Goal: Book appointment/travel/reservation

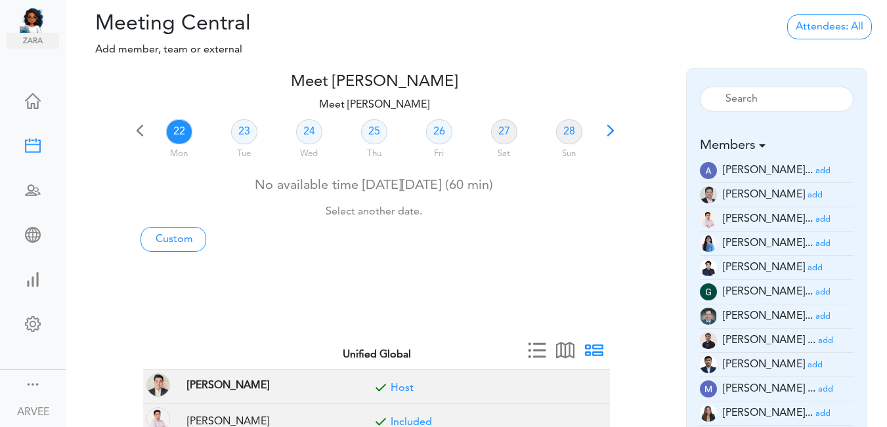
scroll to position [38, 0]
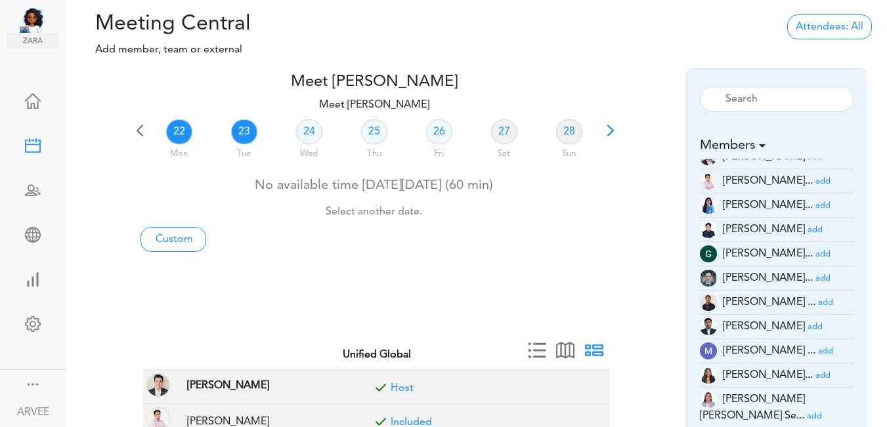
click at [244, 129] on link "23" at bounding box center [244, 131] width 26 height 25
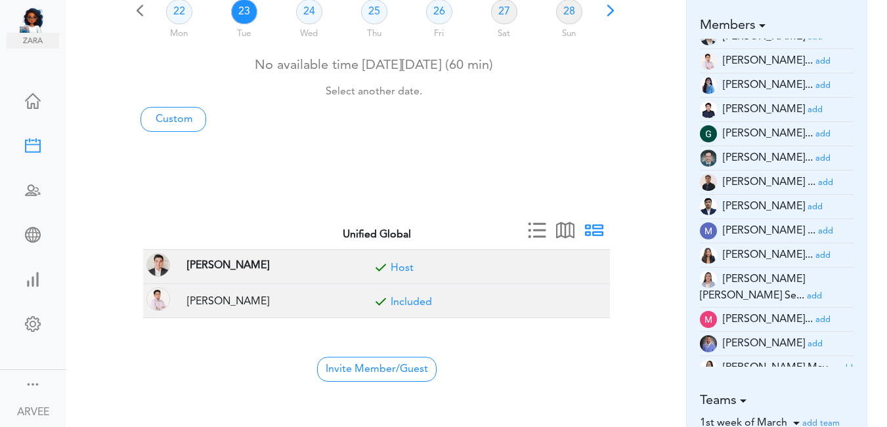
scroll to position [129, 0]
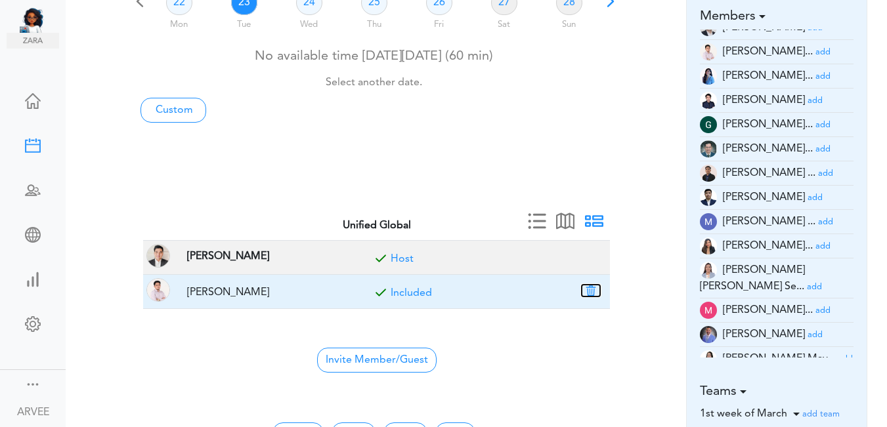
click at [592, 291] on button "button" at bounding box center [591, 291] width 18 height 12
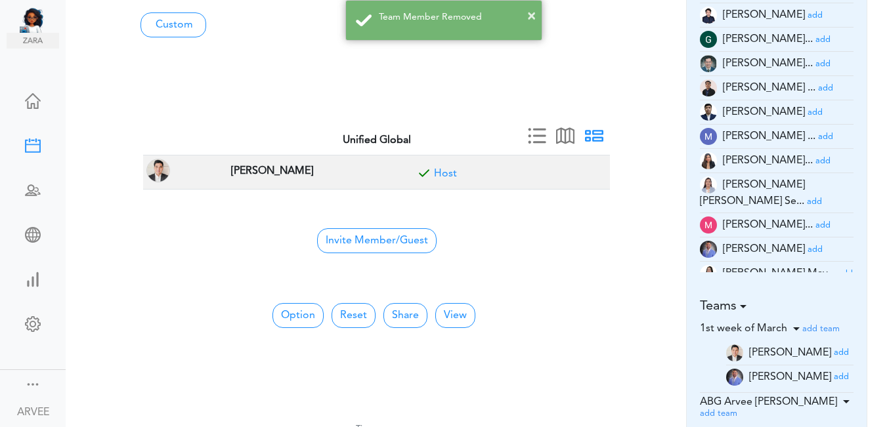
scroll to position [216, 0]
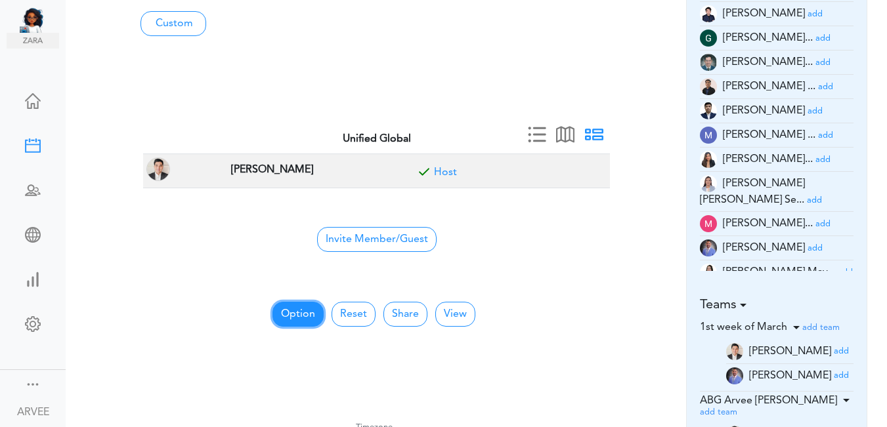
click at [293, 320] on button "Option" at bounding box center [297, 314] width 51 height 25
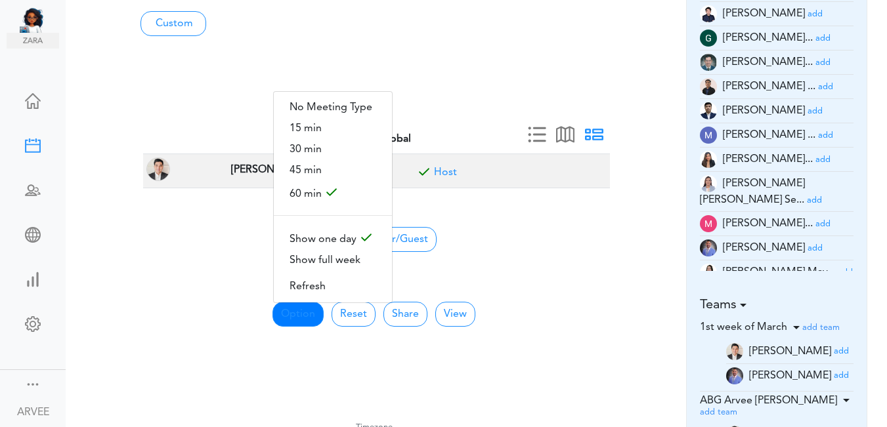
click at [320, 143] on span "30 min" at bounding box center [333, 149] width 118 height 21
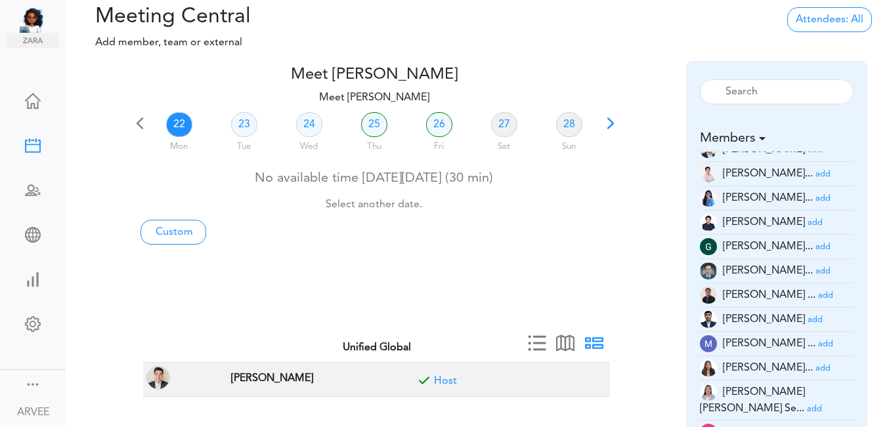
scroll to position [0, 0]
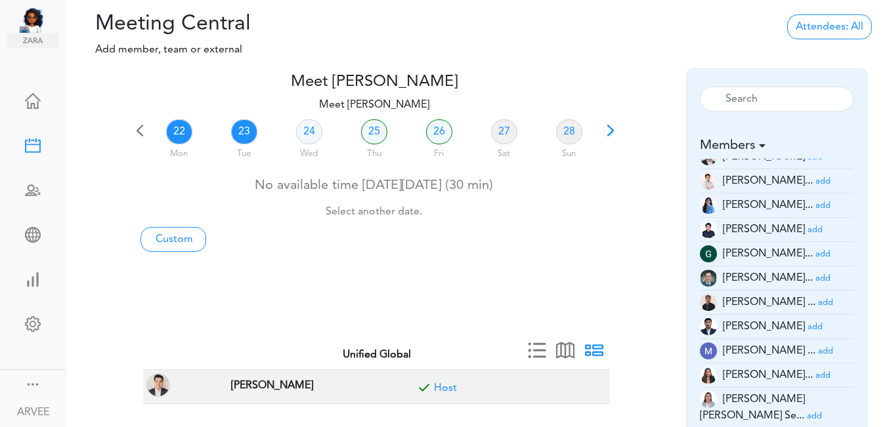
click at [244, 132] on link "23" at bounding box center [244, 131] width 26 height 25
click at [179, 235] on link "Custom" at bounding box center [173, 239] width 66 height 25
type input "Meet [PERSON_NAME]"
type input "[URL][DOMAIN_NAME][SECURITY_DATA]"
type input "[DATE]T14:00"
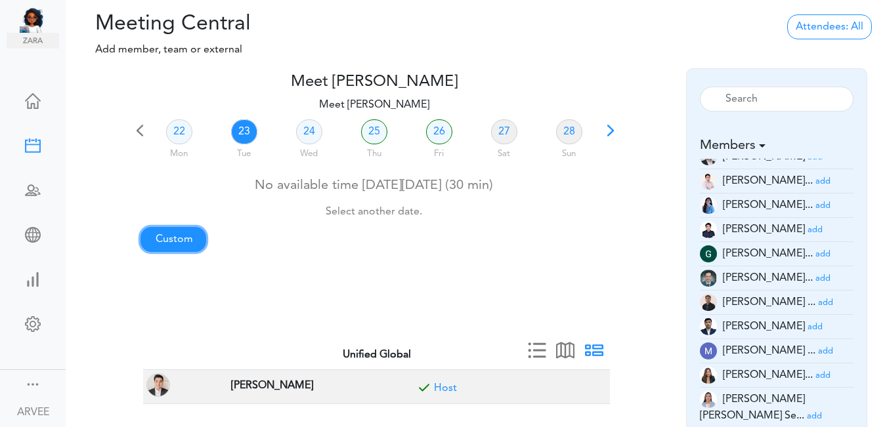
type input "[DATE]T14:30"
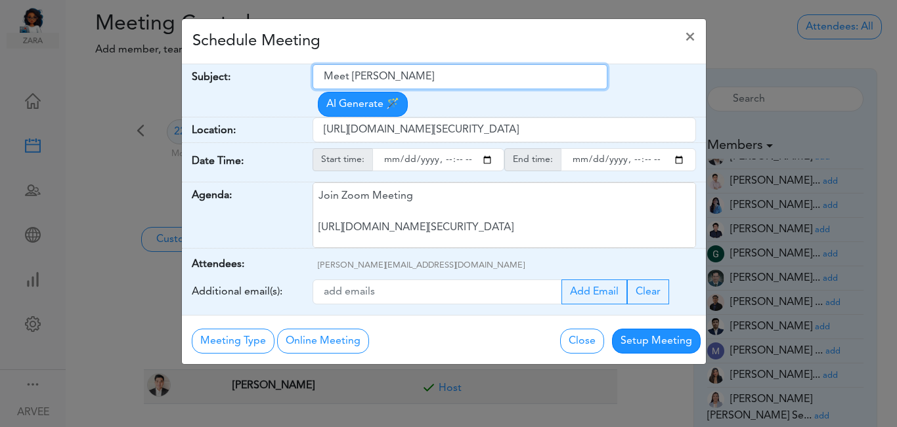
drag, startPoint x: 321, startPoint y: 77, endPoint x: 414, endPoint y: 66, distance: 93.2
click at [414, 66] on input "Meet [PERSON_NAME]" at bounding box center [459, 76] width 295 height 25
click at [428, 75] on input "Meet [PERSON_NAME]" at bounding box center [459, 76] width 295 height 25
type input "Meet [PERSON_NAME]/[PERSON_NAME] [IIST]"
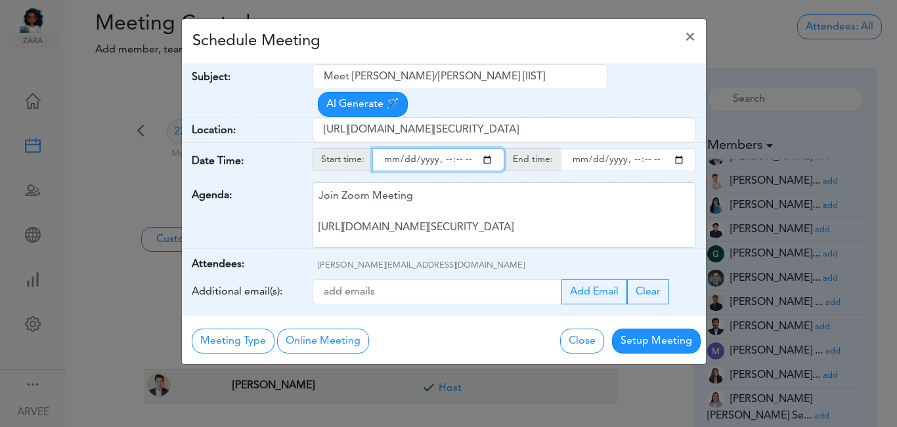
click at [485, 148] on input "starttime" at bounding box center [438, 159] width 132 height 23
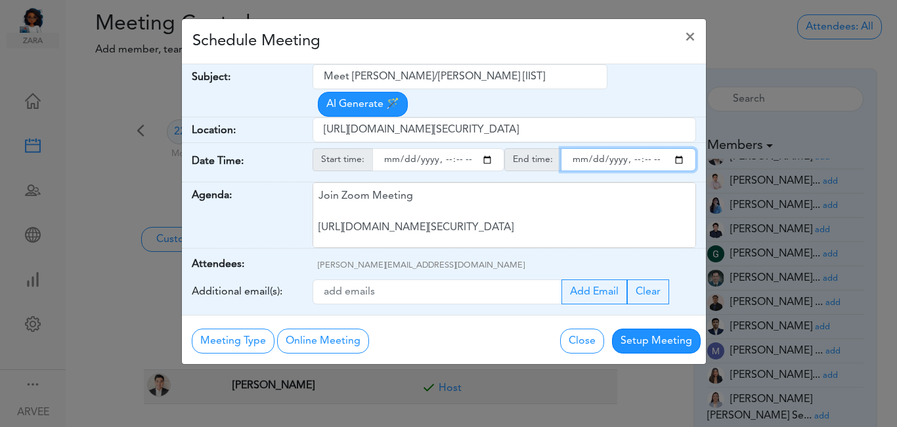
type input "[DATE]T15:00"
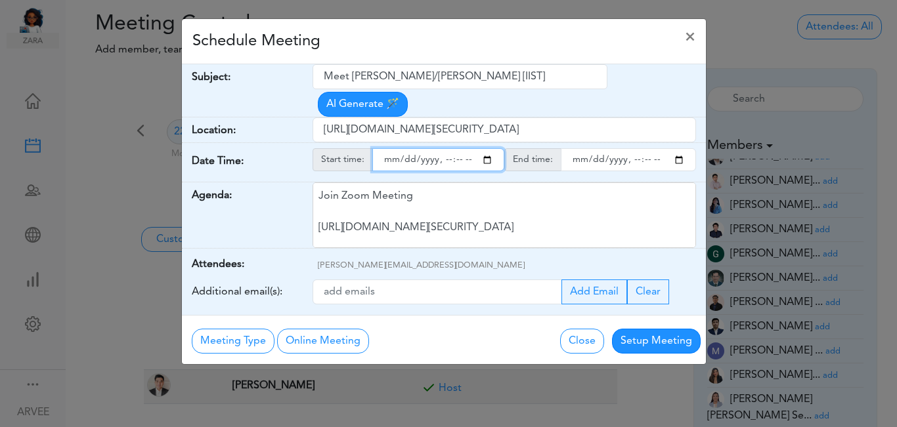
click at [679, 148] on input "endtime" at bounding box center [628, 159] width 135 height 23
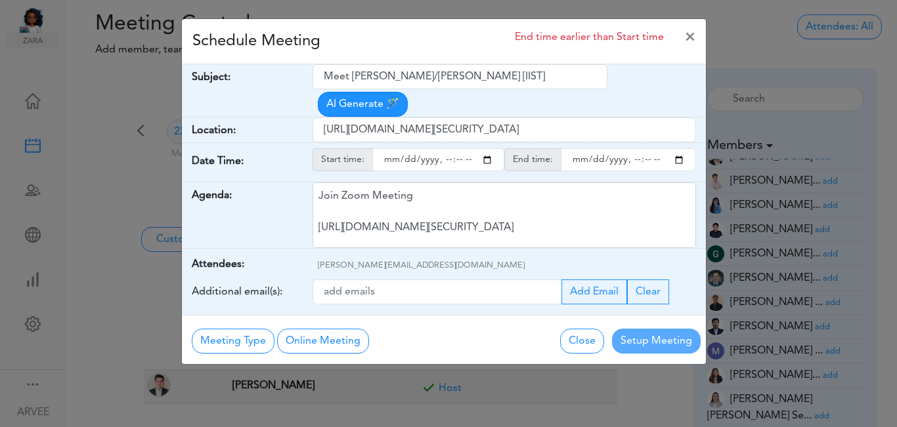
type input "[DATE]T15:30"
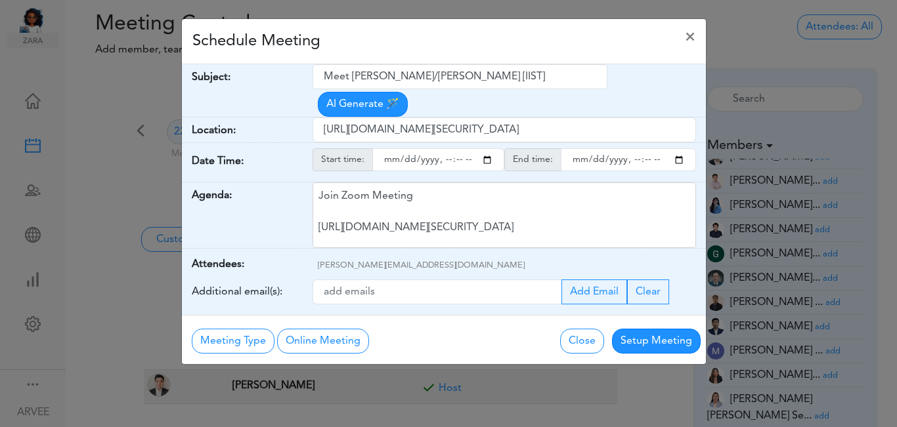
click at [432, 37] on div "Schedule Meeting ×" at bounding box center [444, 41] width 524 height 45
click at [645, 329] on button "Setup Meeting" at bounding box center [656, 341] width 89 height 25
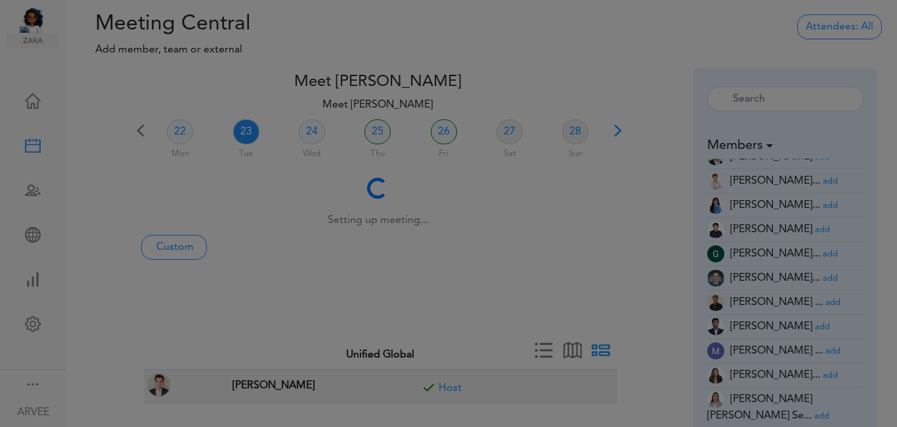
click at [645, 314] on div "Meeting Type No Meeting Type Online Meeting Zoom Meeting Google Meeting Outlook…" at bounding box center [444, 306] width 524 height 49
